Goal: Check status: Check status

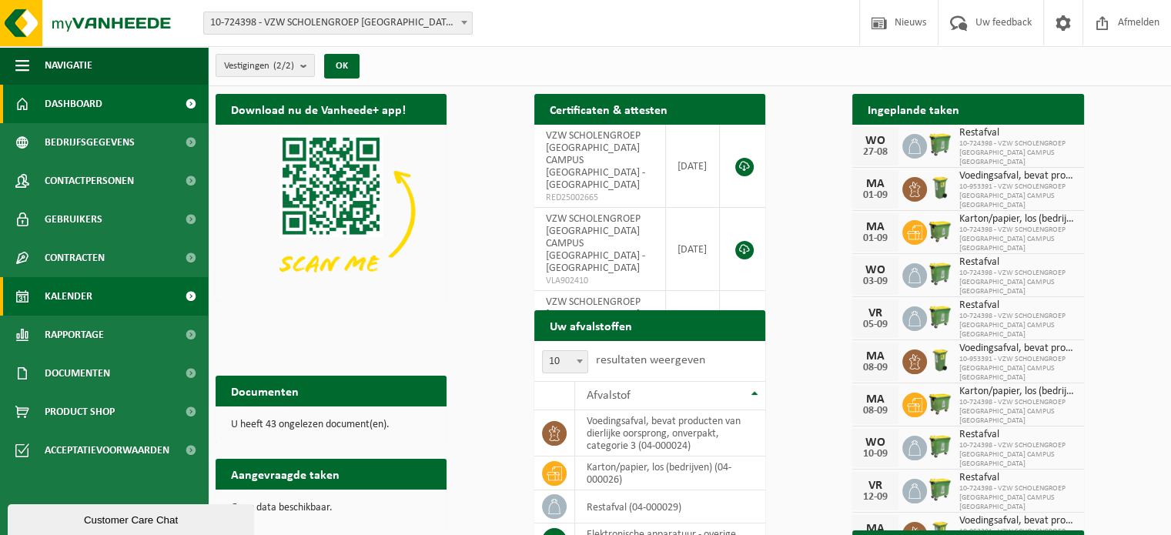
click at [104, 289] on link "Kalender" at bounding box center [104, 296] width 208 height 39
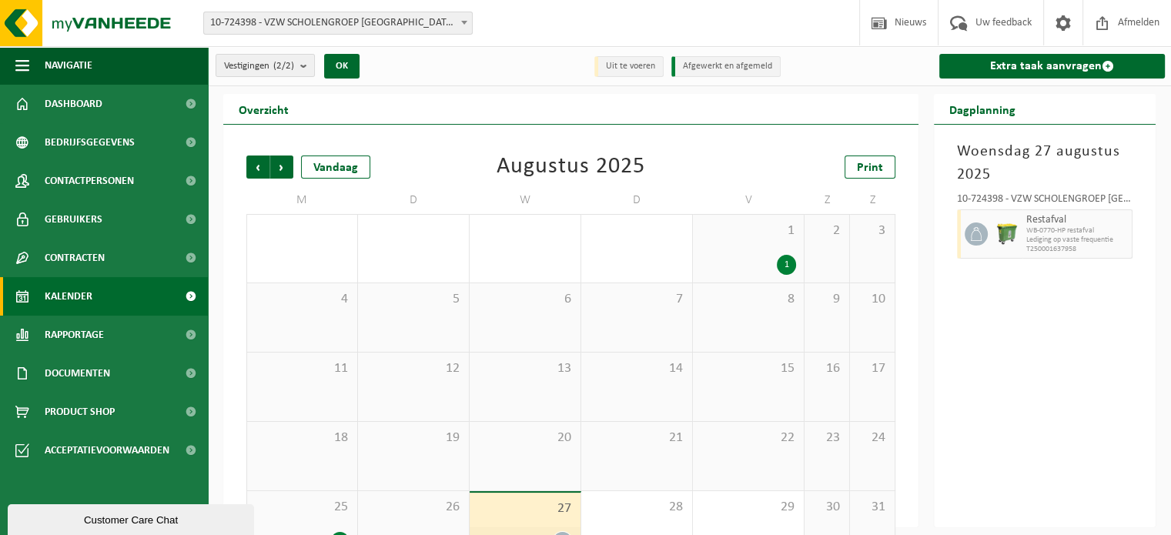
scroll to position [40, 0]
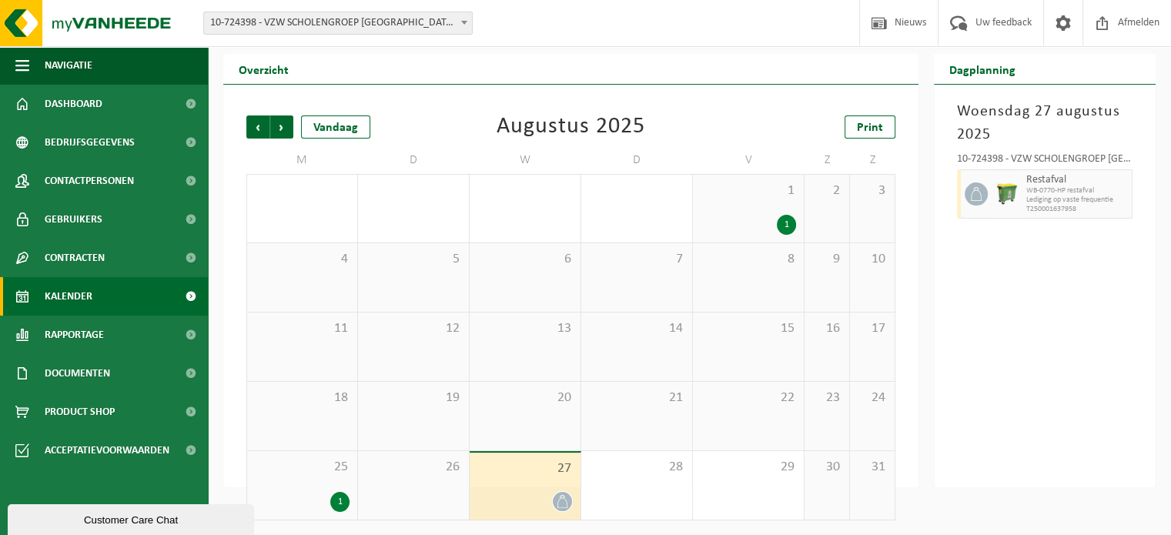
click at [344, 501] on div "1" at bounding box center [339, 502] width 19 height 20
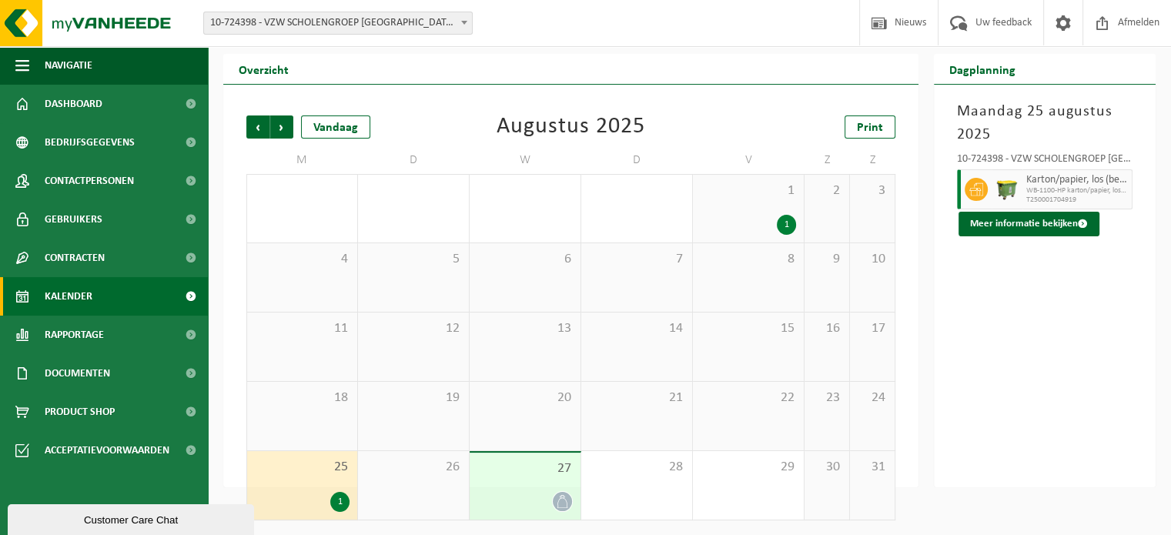
click at [360, 28] on span "10-724398 - VZW SCHOLENGROEP [GEOGRAPHIC_DATA] CAMPUS [GEOGRAPHIC_DATA] - [GEOG…" at bounding box center [338, 23] width 268 height 22
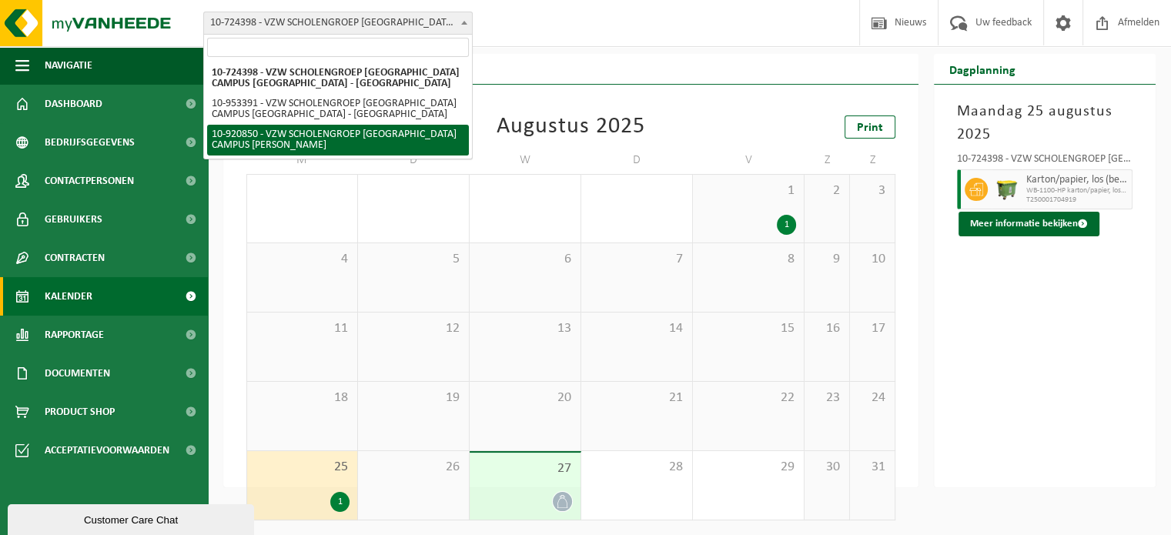
select select "129771"
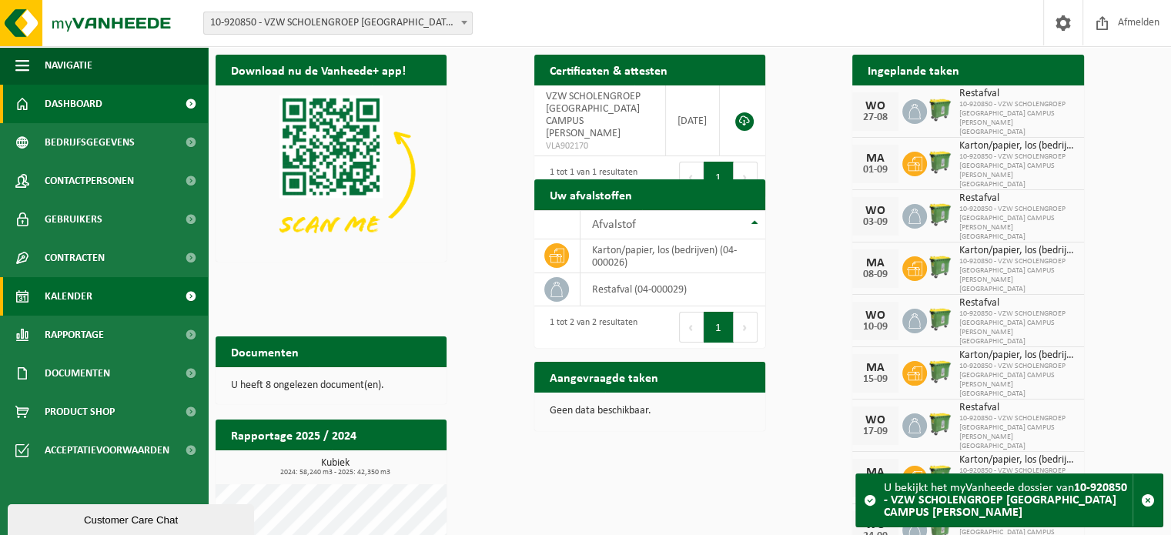
click at [95, 302] on link "Kalender" at bounding box center [104, 296] width 208 height 39
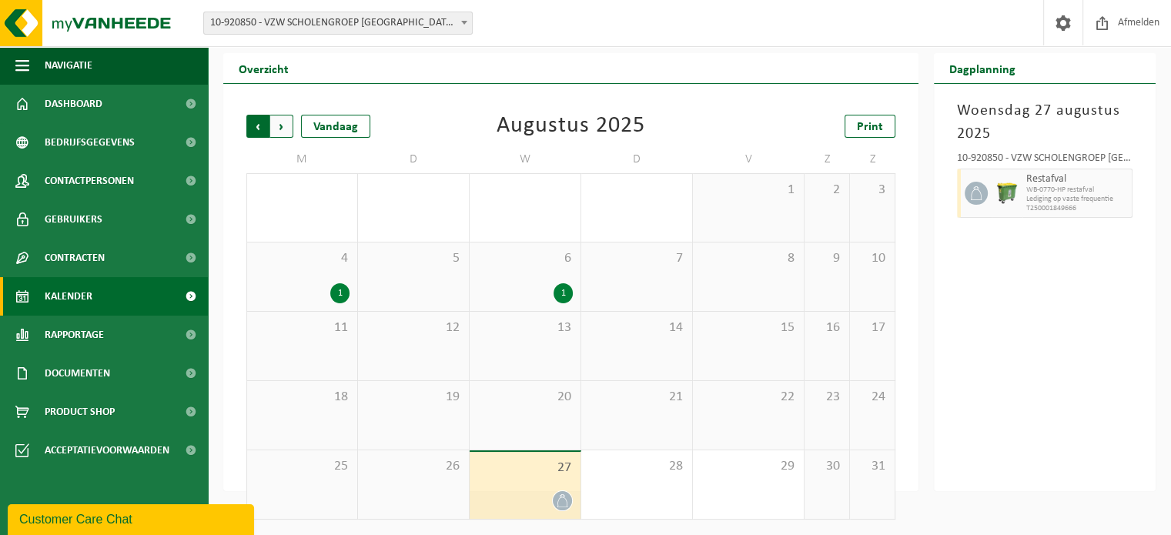
click at [276, 136] on span "Volgende" at bounding box center [281, 126] width 23 height 23
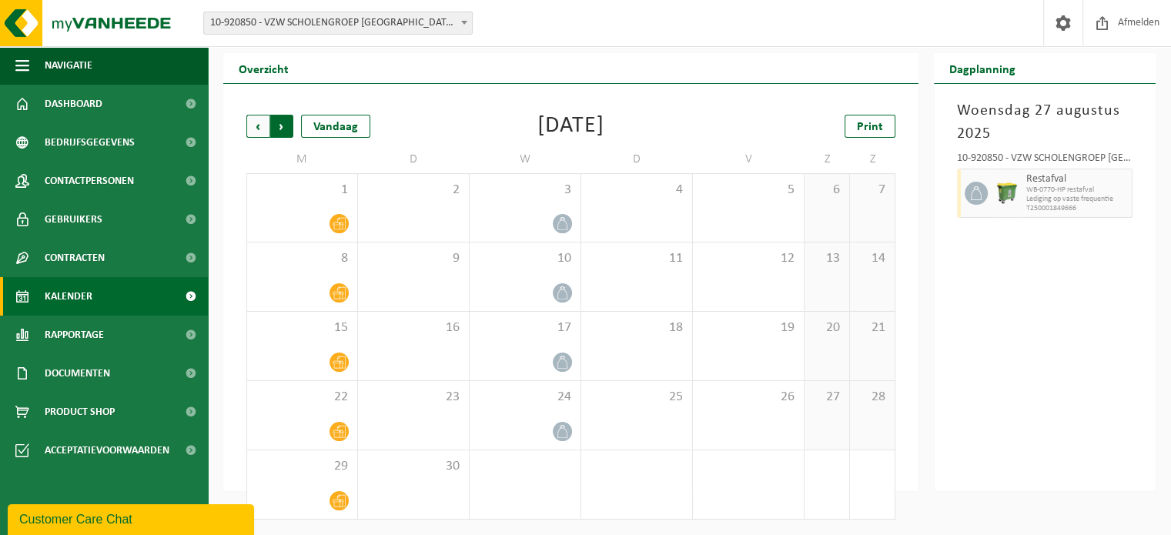
click at [259, 123] on span "Vorige" at bounding box center [257, 126] width 23 height 23
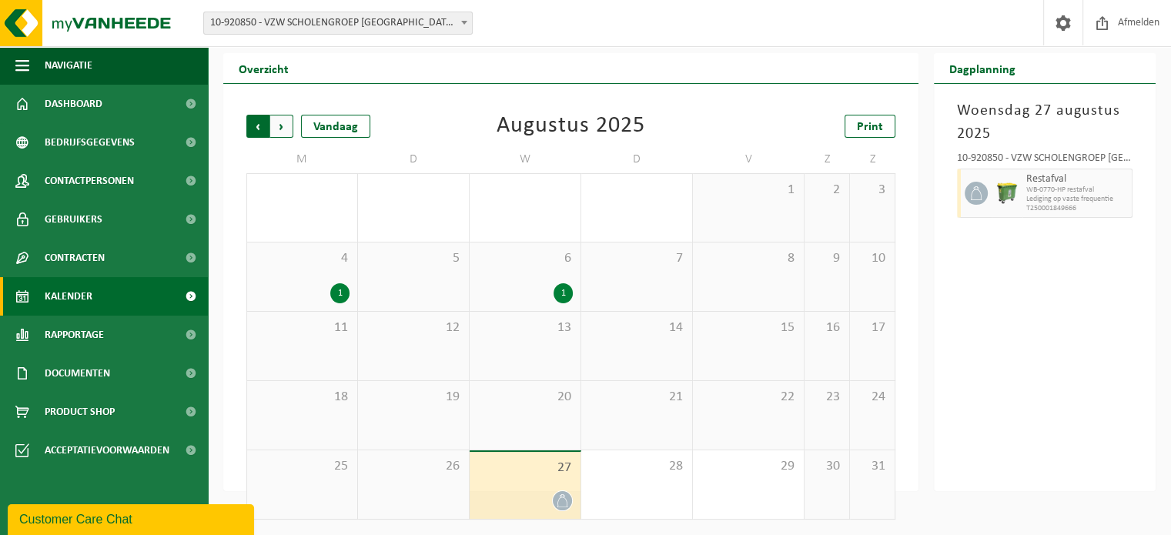
click at [279, 123] on span "Volgende" at bounding box center [281, 126] width 23 height 23
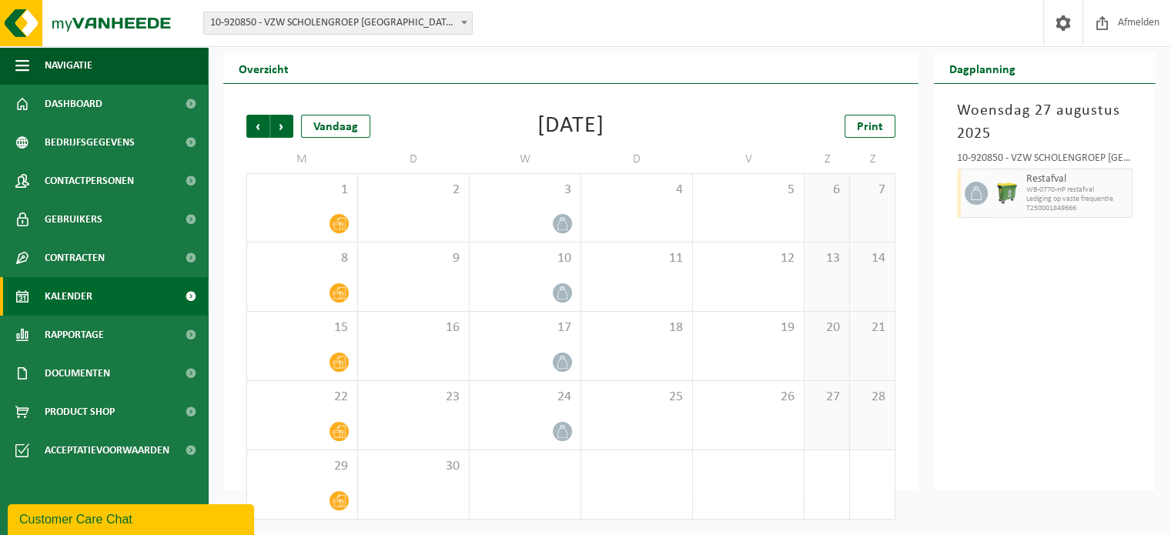
click at [323, 23] on span "10-920850 - VZW SCHOLENGROEP [GEOGRAPHIC_DATA] CAMPUS [PERSON_NAME]" at bounding box center [338, 23] width 268 height 22
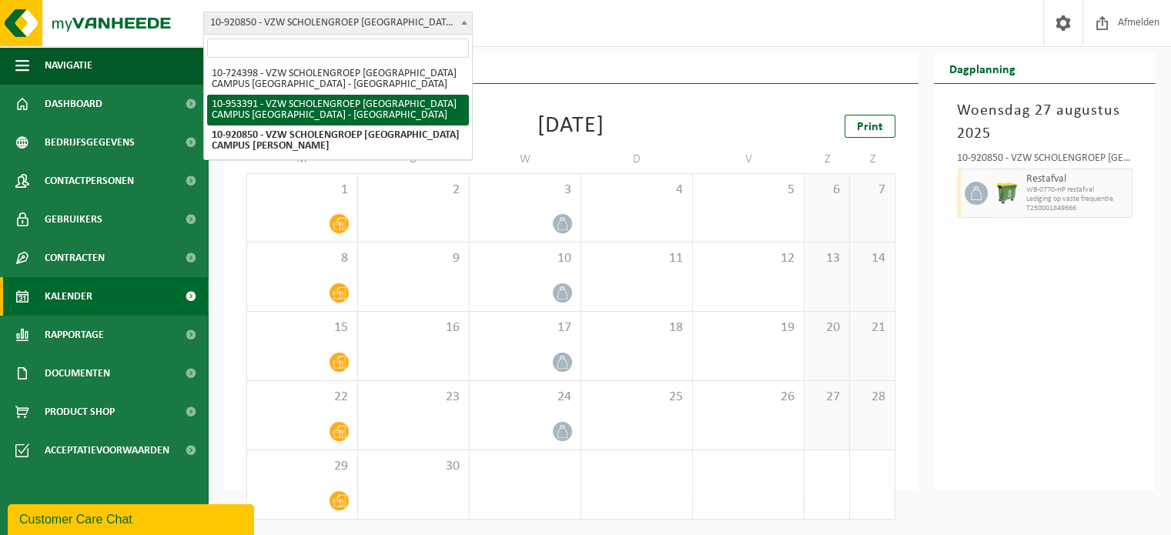
select select "143588"
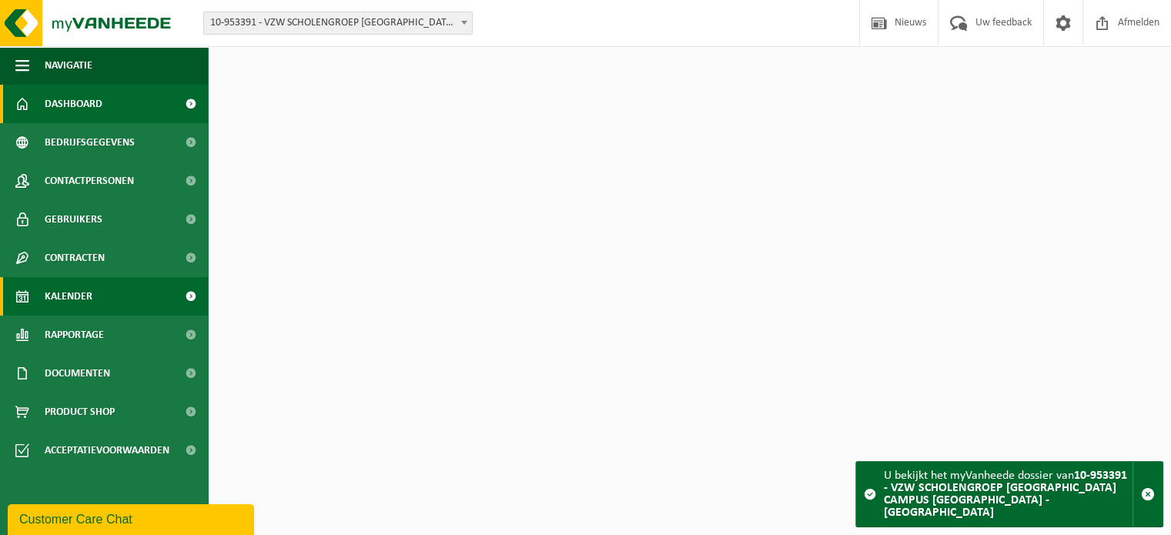
click at [89, 299] on span "Kalender" at bounding box center [69, 296] width 48 height 39
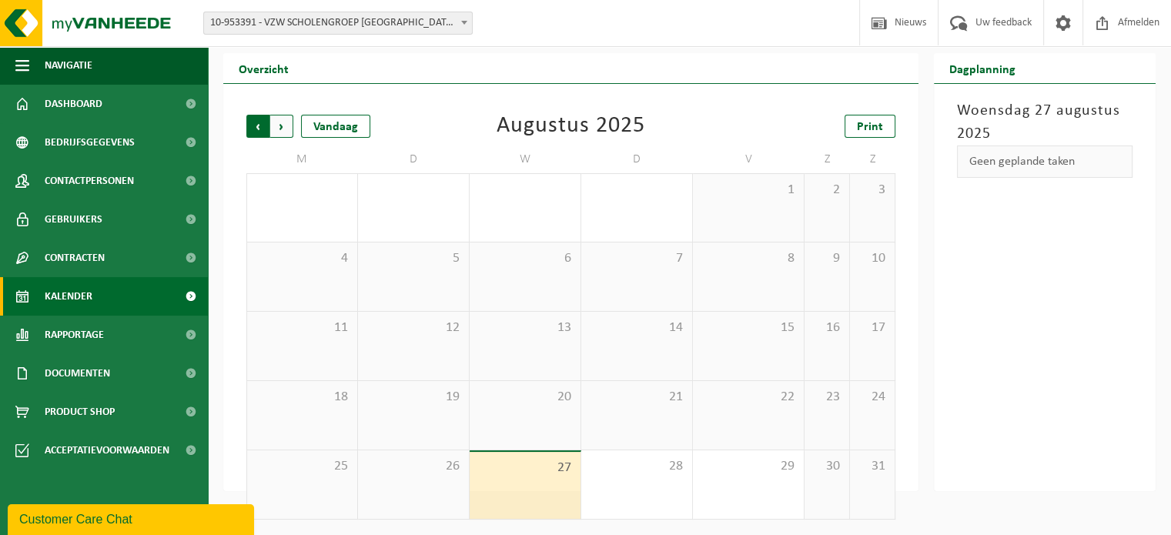
click at [286, 123] on span "Volgende" at bounding box center [281, 126] width 23 height 23
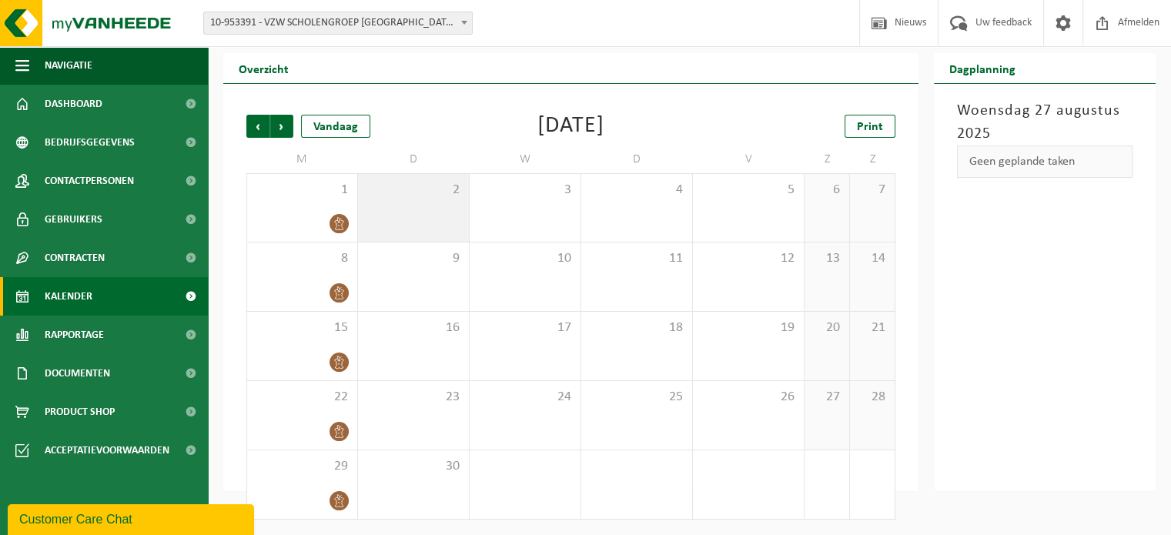
click at [420, 223] on div "2" at bounding box center [413, 208] width 111 height 68
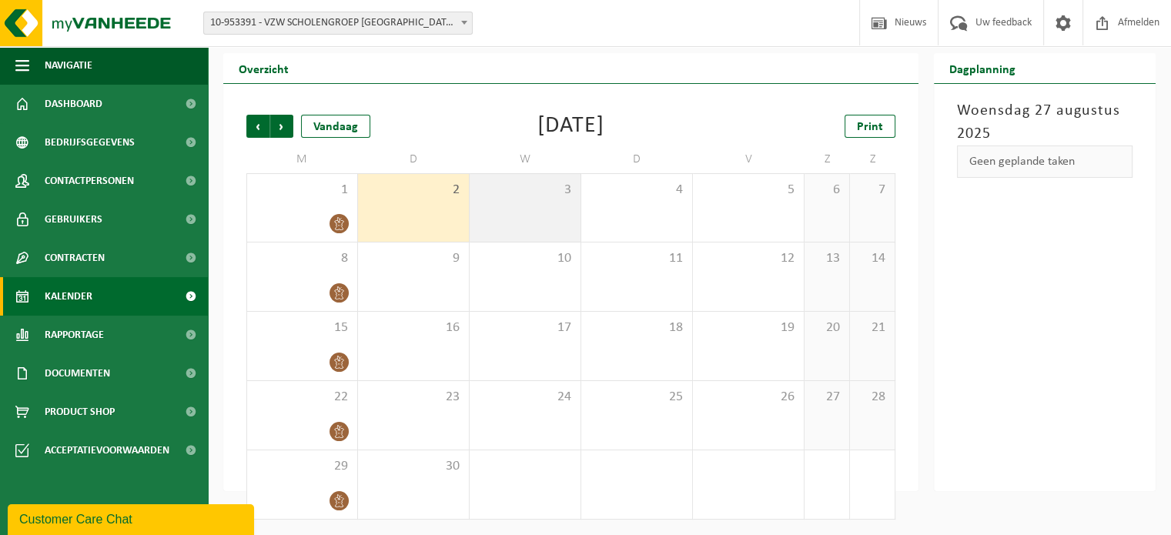
click at [527, 226] on div "3" at bounding box center [525, 208] width 111 height 68
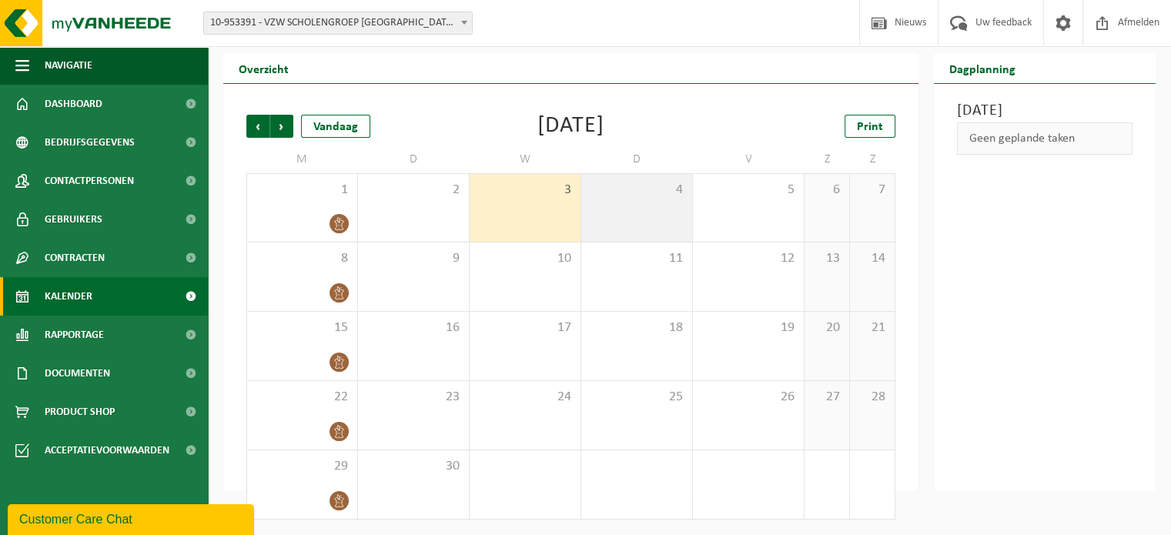
click at [659, 228] on div "4" at bounding box center [636, 208] width 111 height 68
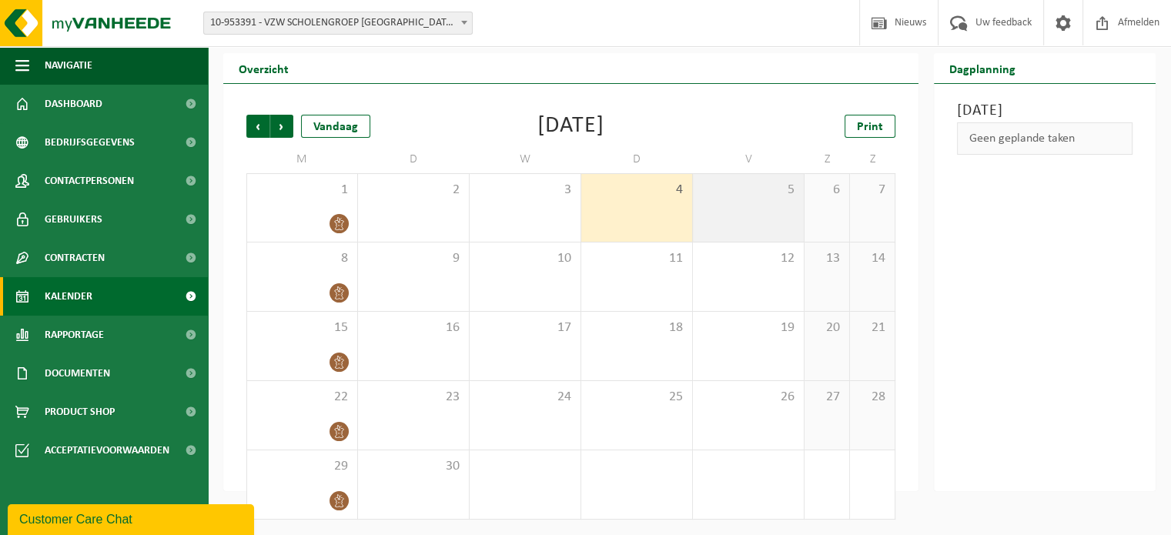
click at [779, 215] on div "5" at bounding box center [748, 208] width 111 height 68
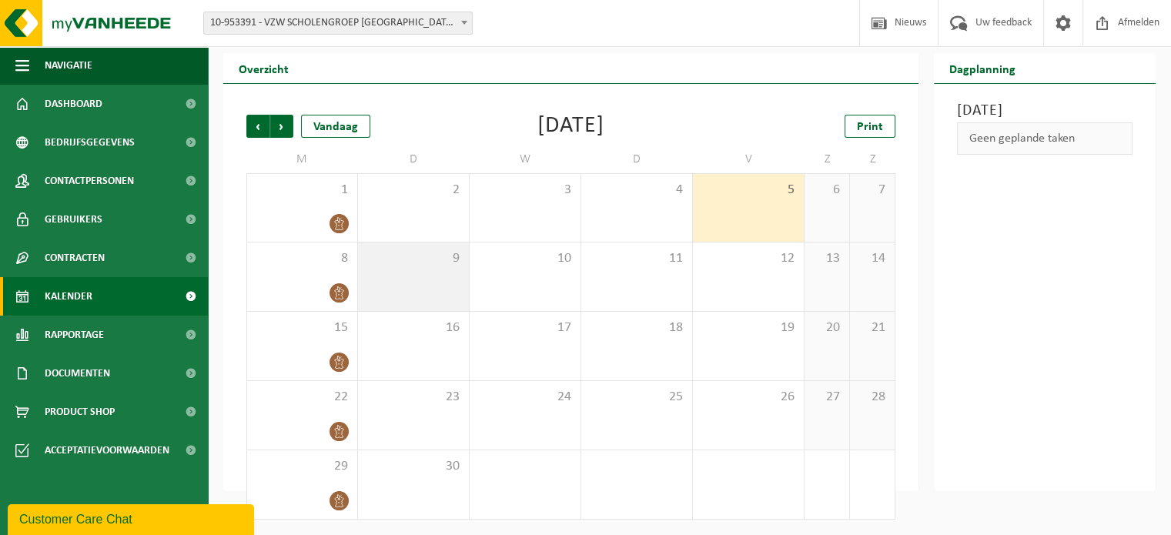
click at [426, 300] on div "9" at bounding box center [413, 277] width 111 height 69
